Goal: Task Accomplishment & Management: Use online tool/utility

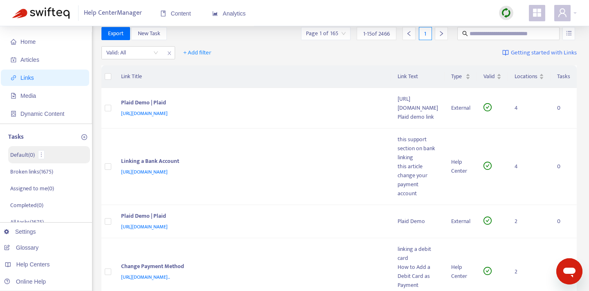
scroll to position [12, 0]
click at [26, 171] on p "Broken links ( 1675 )" at bounding box center [31, 171] width 43 height 9
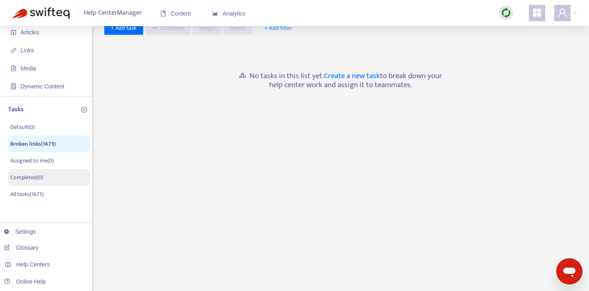
scroll to position [42, 0]
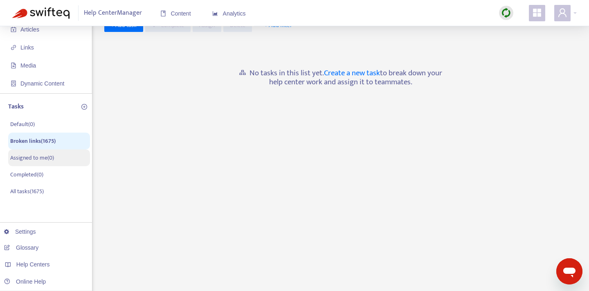
click at [52, 162] on p "Assigned to me ( 0 )" at bounding box center [32, 157] width 44 height 9
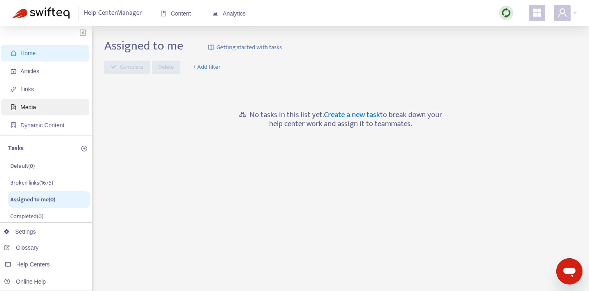
click at [44, 106] on span "Media" at bounding box center [47, 107] width 72 height 16
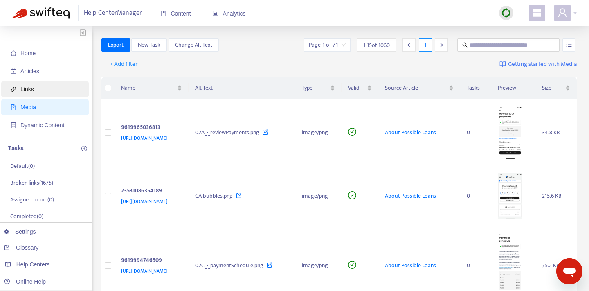
click at [49, 90] on span "Links" at bounding box center [47, 89] width 72 height 16
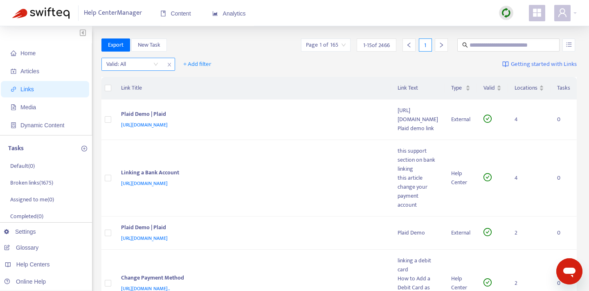
click at [159, 63] on div "Valid: All" at bounding box center [132, 64] width 61 height 12
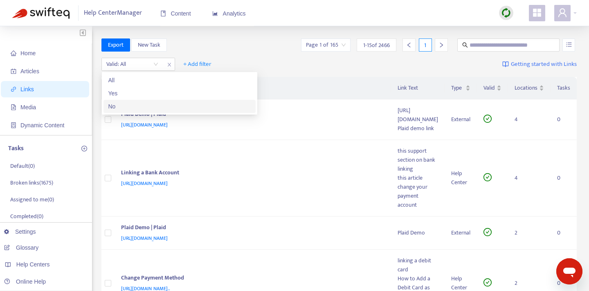
click at [136, 103] on div "No" at bounding box center [179, 106] width 142 height 9
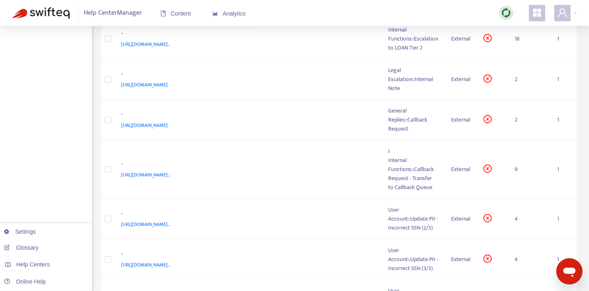
scroll to position [534, 0]
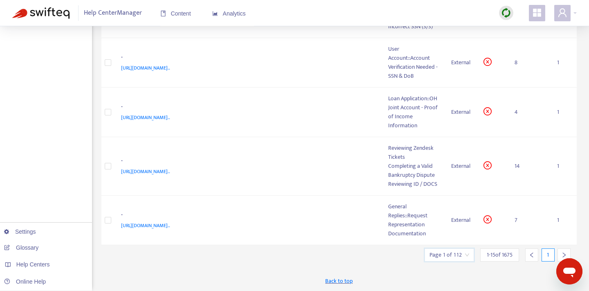
click at [462, 256] on input "search" at bounding box center [449, 255] width 40 height 12
click at [519, 230] on span "15" at bounding box center [538, 232] width 52 height 12
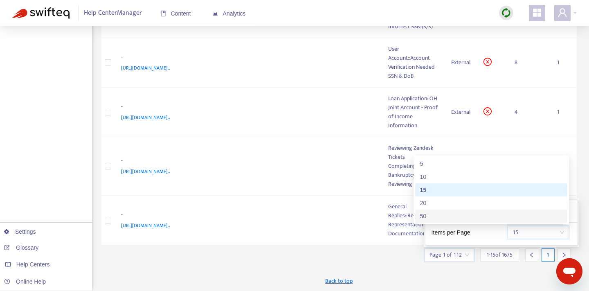
click at [492, 256] on span "1 - 15 of 1675" at bounding box center [500, 254] width 26 height 9
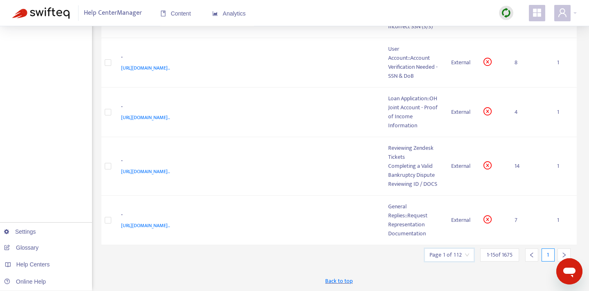
click at [456, 253] on input "search" at bounding box center [449, 255] width 40 height 12
click at [520, 231] on span "15" at bounding box center [538, 232] width 52 height 12
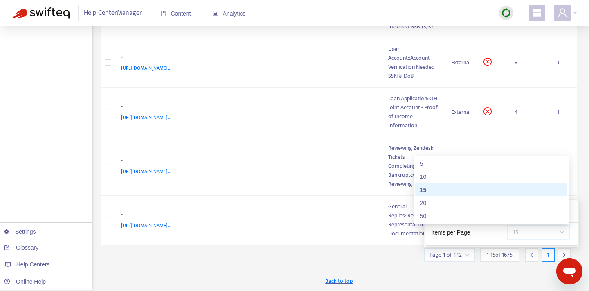
click at [520, 231] on span "15" at bounding box center [538, 232] width 52 height 12
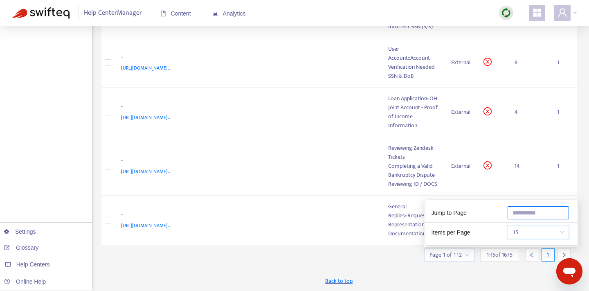
click at [531, 217] on input "text" at bounding box center [538, 212] width 61 height 13
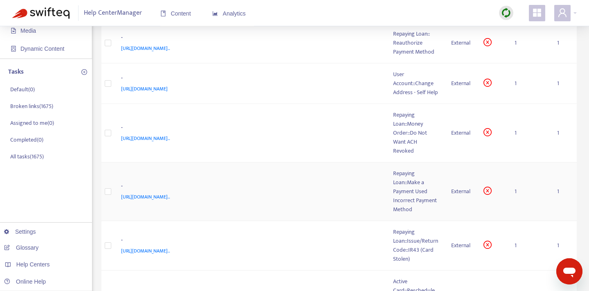
scroll to position [0, 0]
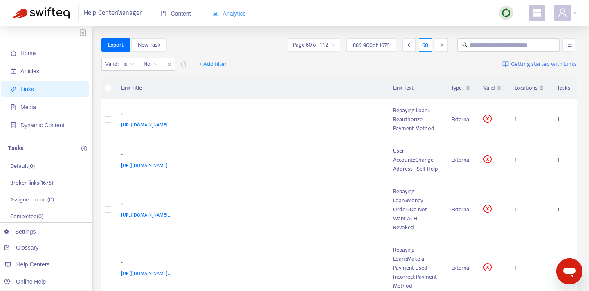
type input "**"
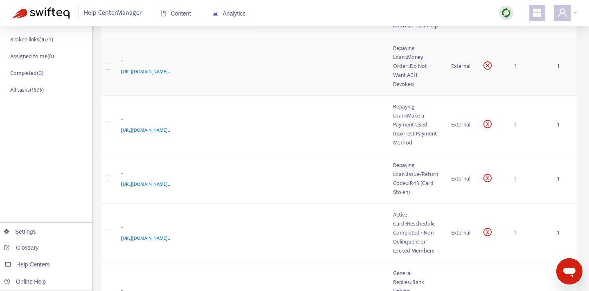
scroll to position [198, 0]
